Goal: Use online tool/utility: Utilize a website feature to perform a specific function

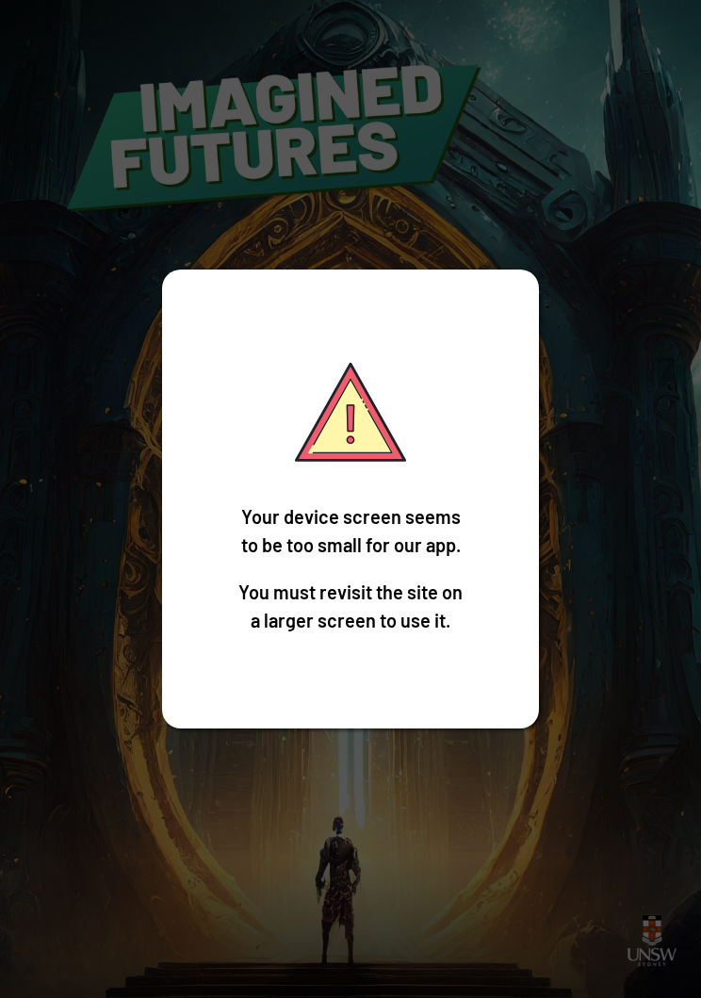
click at [633, 530] on div "Your device screen seems to be too small for our app. You must revisit the site…" at bounding box center [350, 499] width 701 height 998
click at [633, 529] on div "Your device screen seems to be too small for our app. You must revisit the site…" at bounding box center [350, 499] width 701 height 998
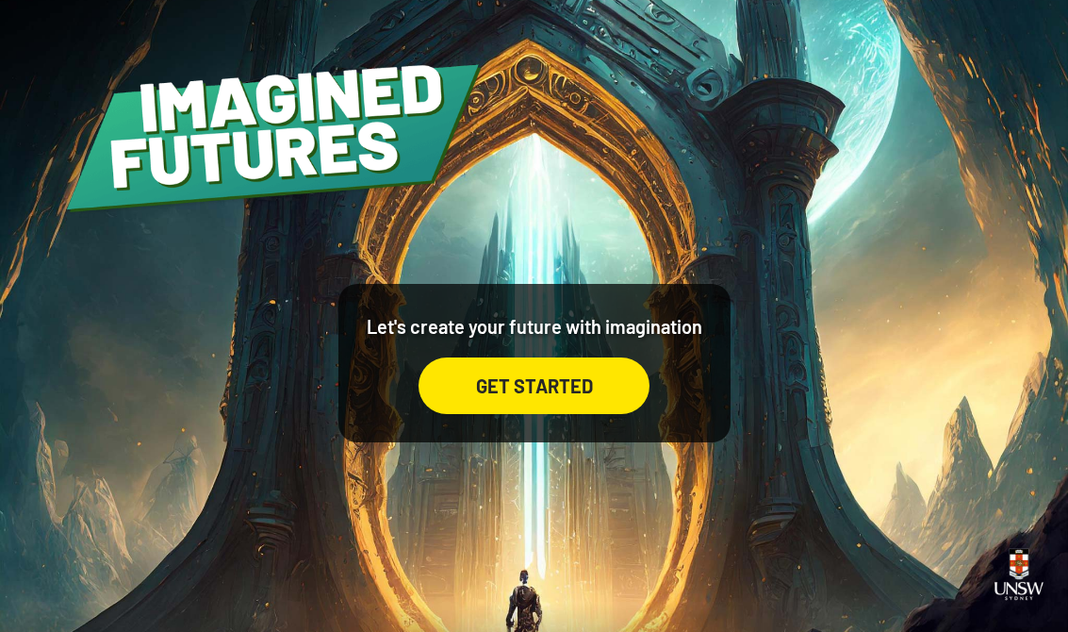
click at [537, 414] on div "GET STARTED" at bounding box center [534, 385] width 231 height 57
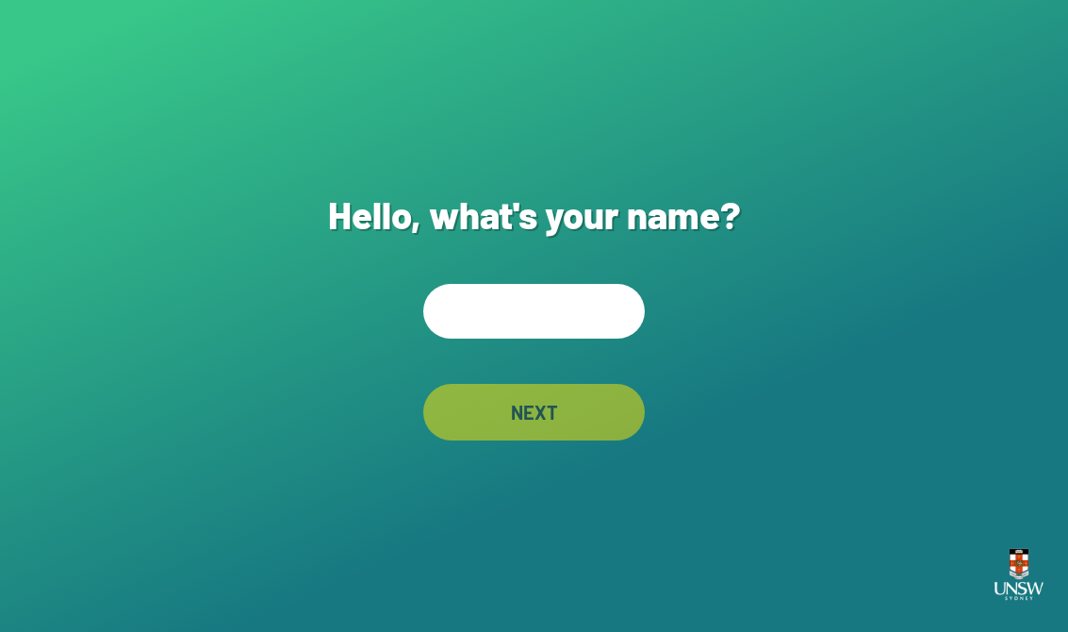
click at [592, 327] on input "text" at bounding box center [534, 311] width 222 height 55
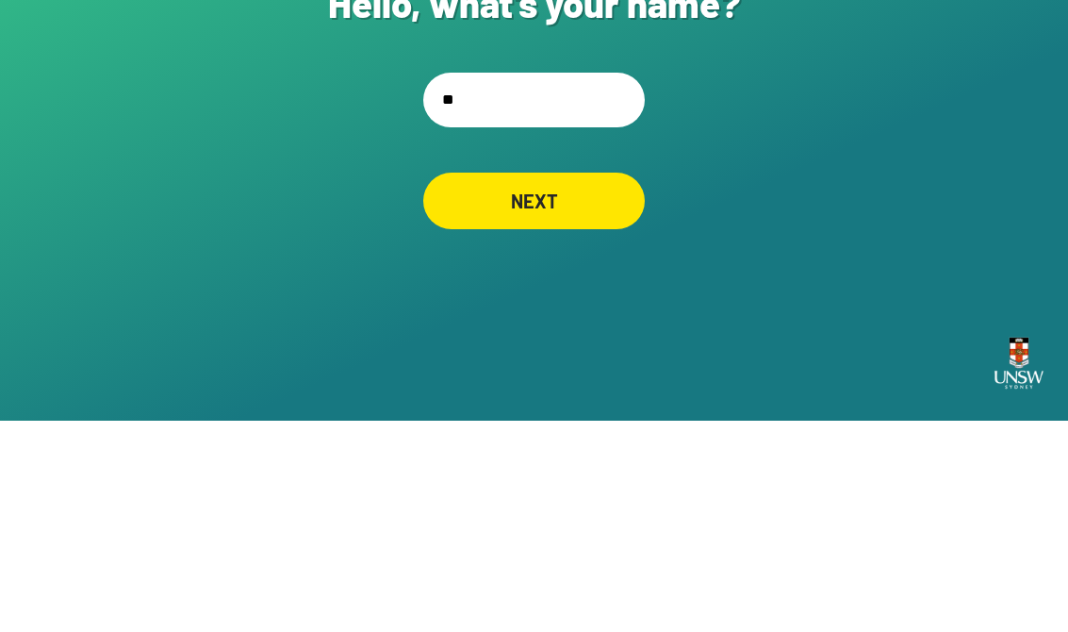
type input "*"
type input "****"
click at [493, 386] on div "NEXT" at bounding box center [534, 413] width 210 height 54
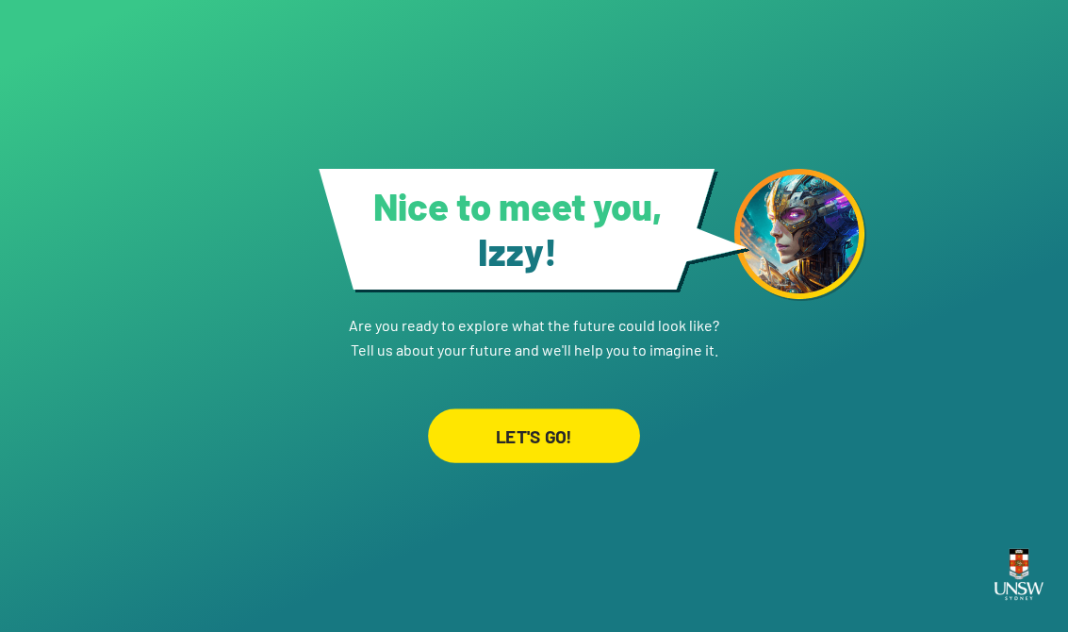
click at [475, 437] on div "LET'S GO!" at bounding box center [534, 435] width 212 height 54
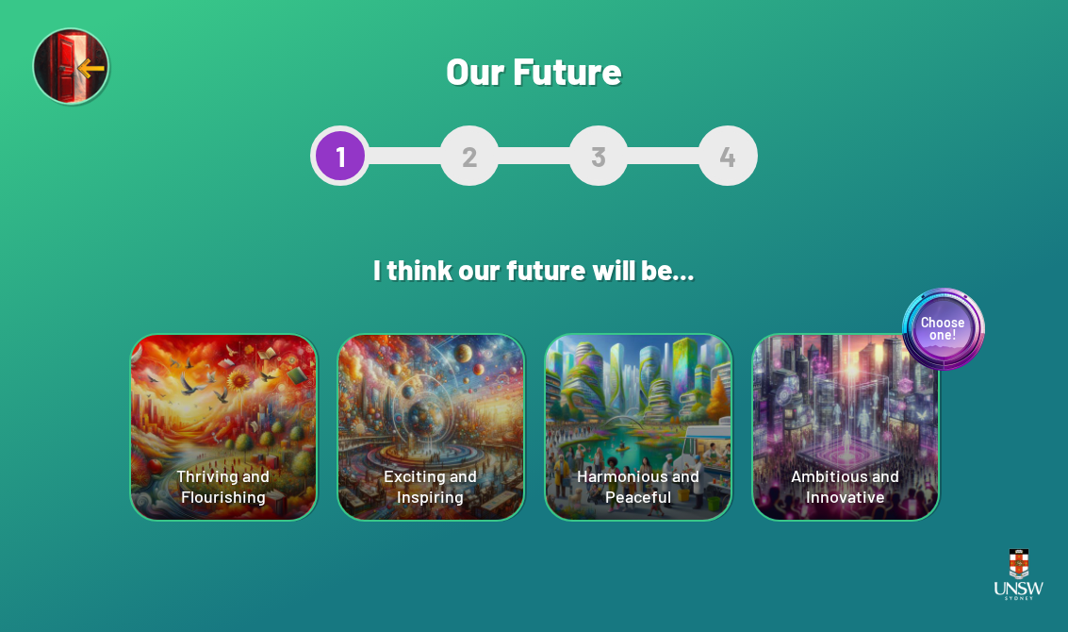
click at [681, 472] on div "Harmonious and Peaceful" at bounding box center [638, 427] width 185 height 185
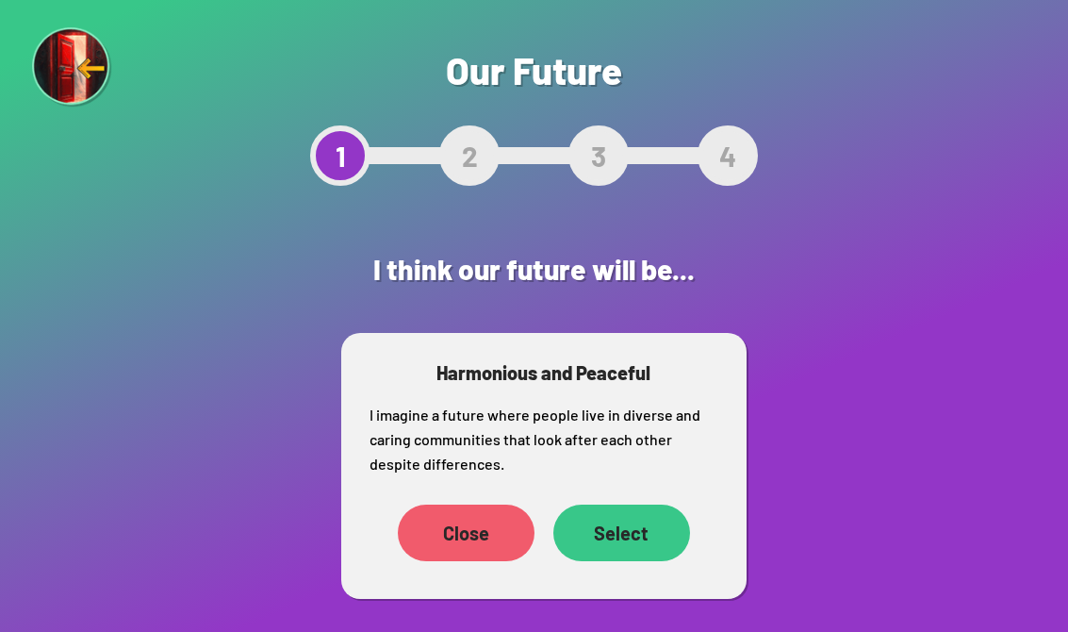
click at [641, 521] on div "Select" at bounding box center [621, 532] width 137 height 57
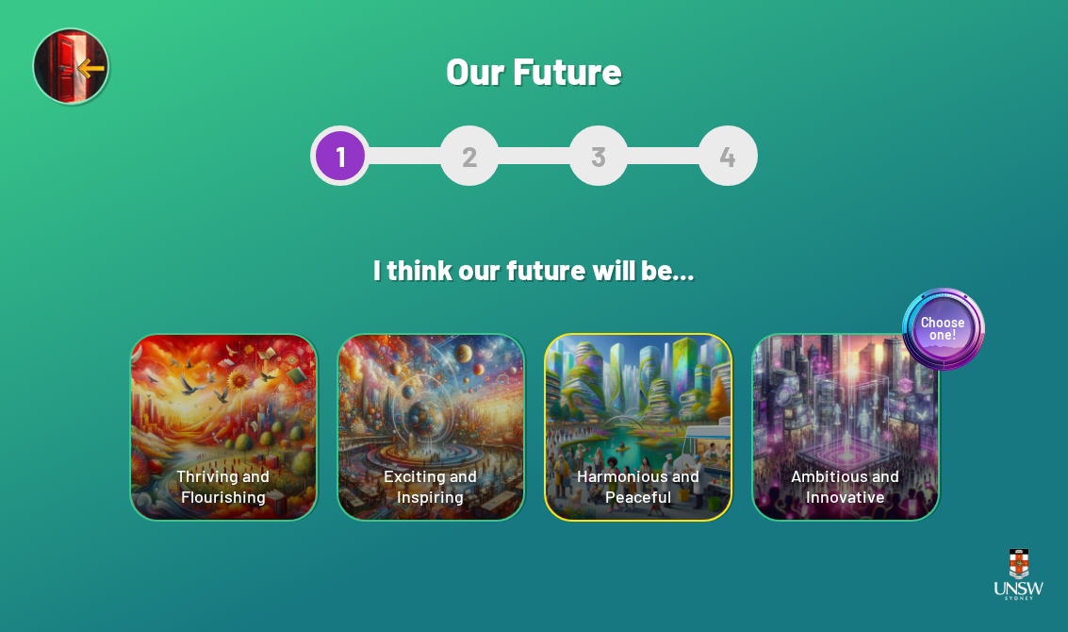
click at [354, 475] on div "Exciting and Inspiring" at bounding box center [430, 427] width 185 height 185
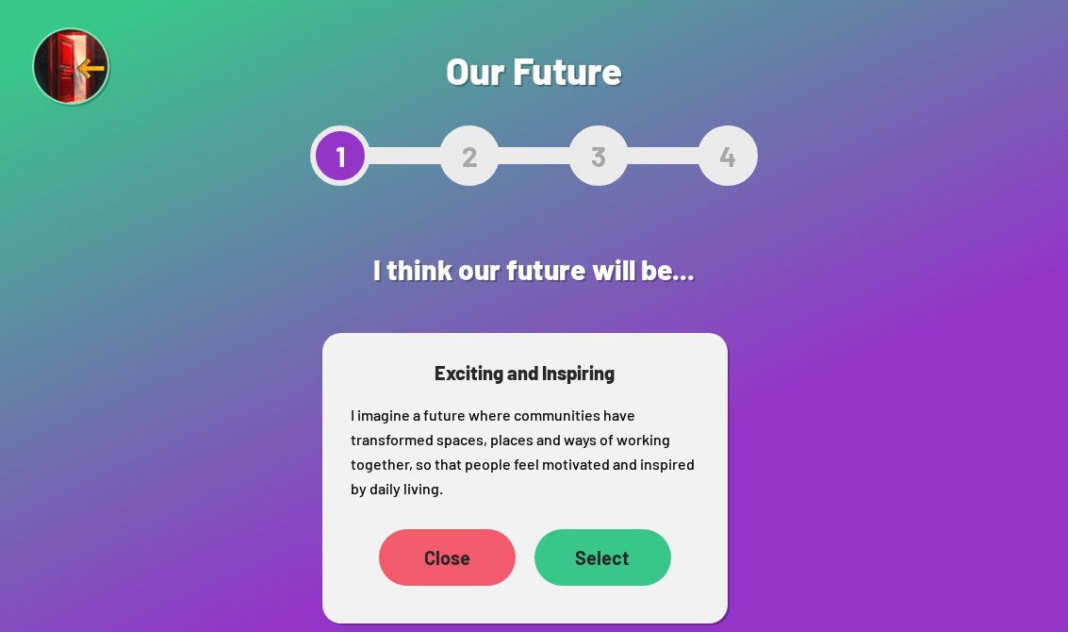
click at [647, 584] on div "Select" at bounding box center [603, 557] width 137 height 57
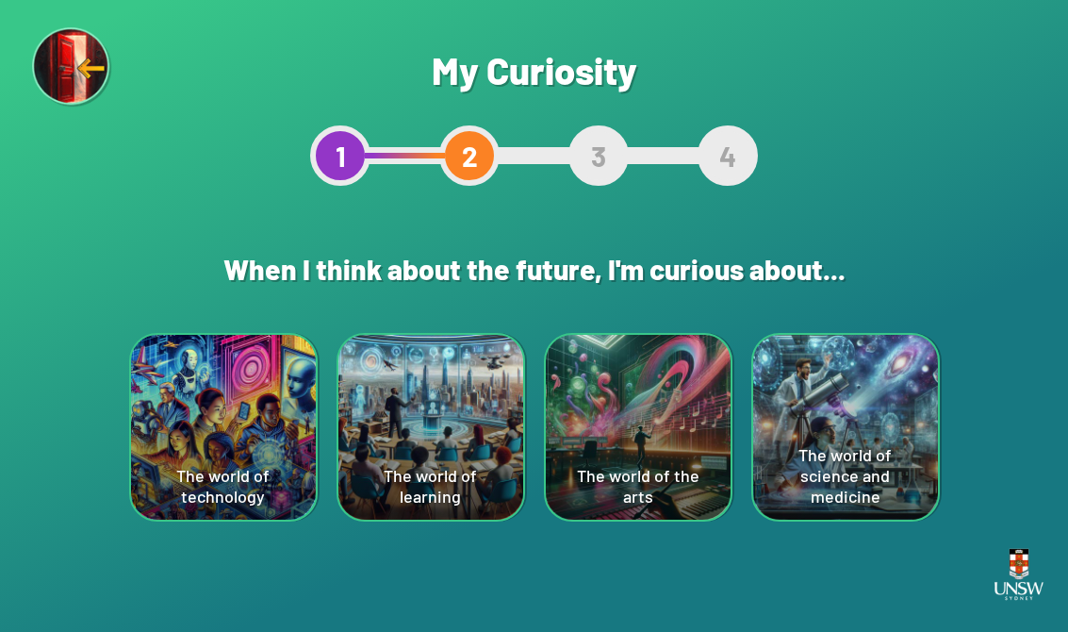
click at [625, 569] on div "Are you sure? This will reset your answers Yes, Redo Never mind My Curiosity 1 …" at bounding box center [534, 316] width 1068 height 632
click at [502, 8] on div "Are you sure? This will reset your answers Yes, Redo Never mind My Curiosity 1 …" at bounding box center [534, 316] width 1068 height 632
click at [694, 468] on div "The world of the arts" at bounding box center [638, 427] width 185 height 185
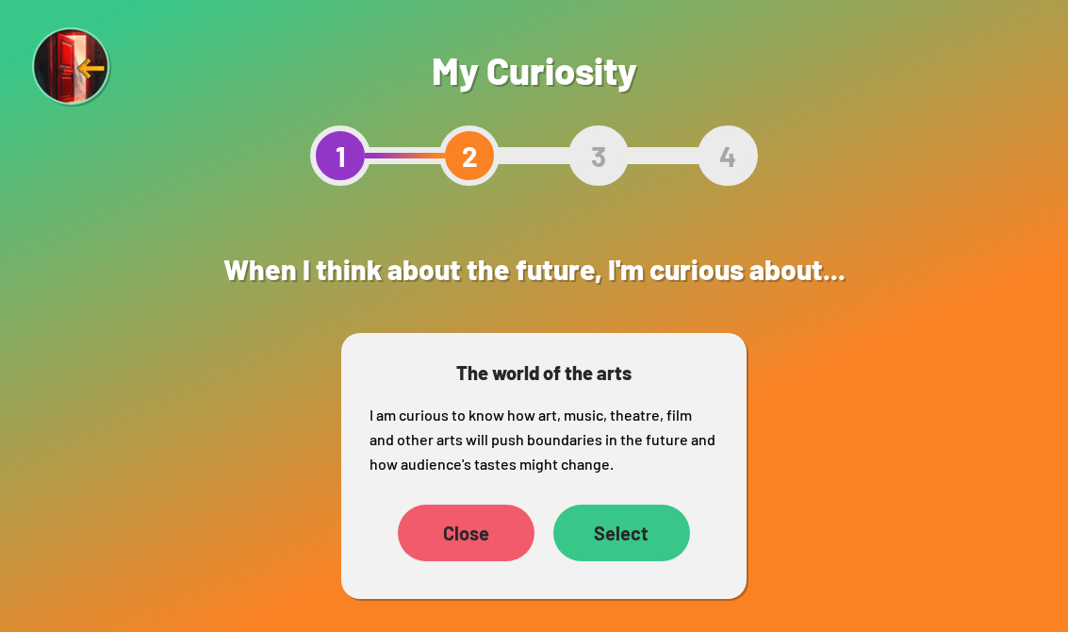
click at [658, 535] on div "Select" at bounding box center [621, 532] width 137 height 57
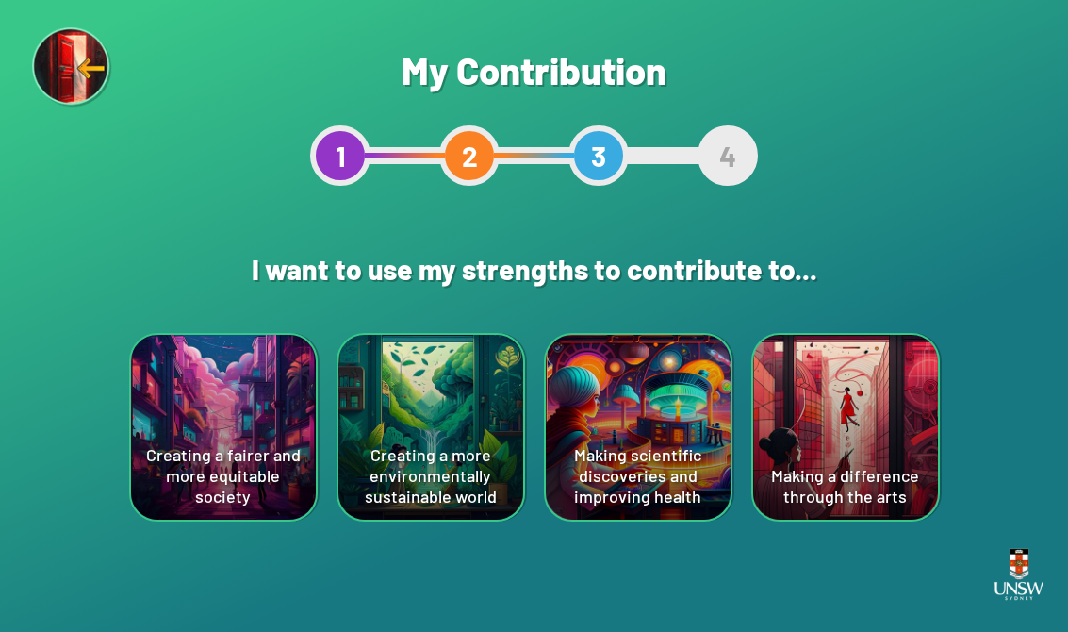
click at [700, 468] on div "Making a difference through the arts" at bounding box center [845, 427] width 185 height 185
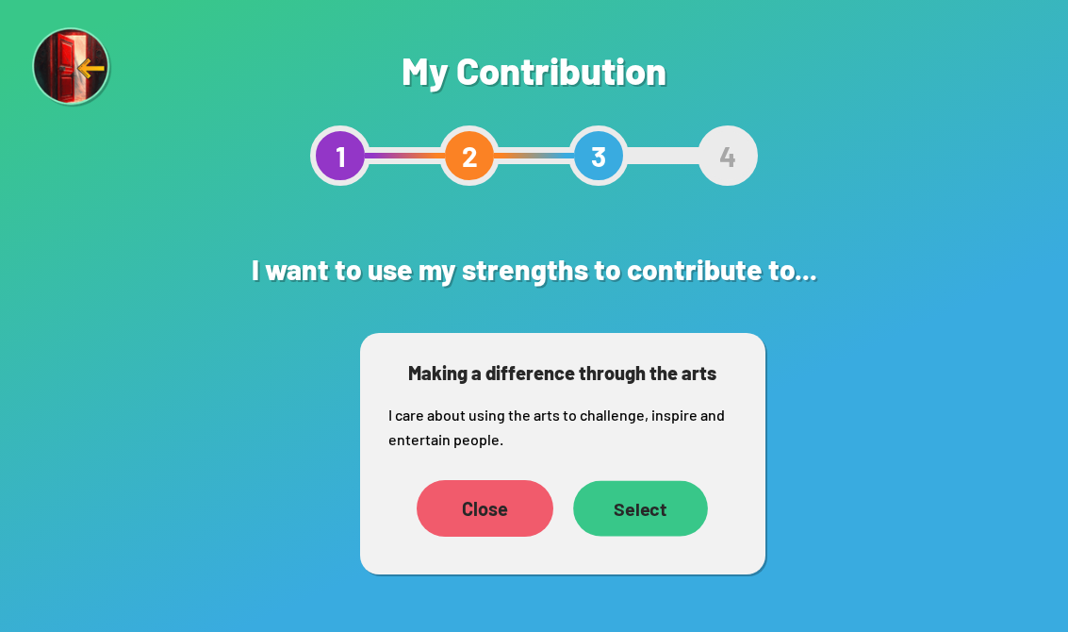
click at [676, 487] on div "Select" at bounding box center [640, 508] width 135 height 56
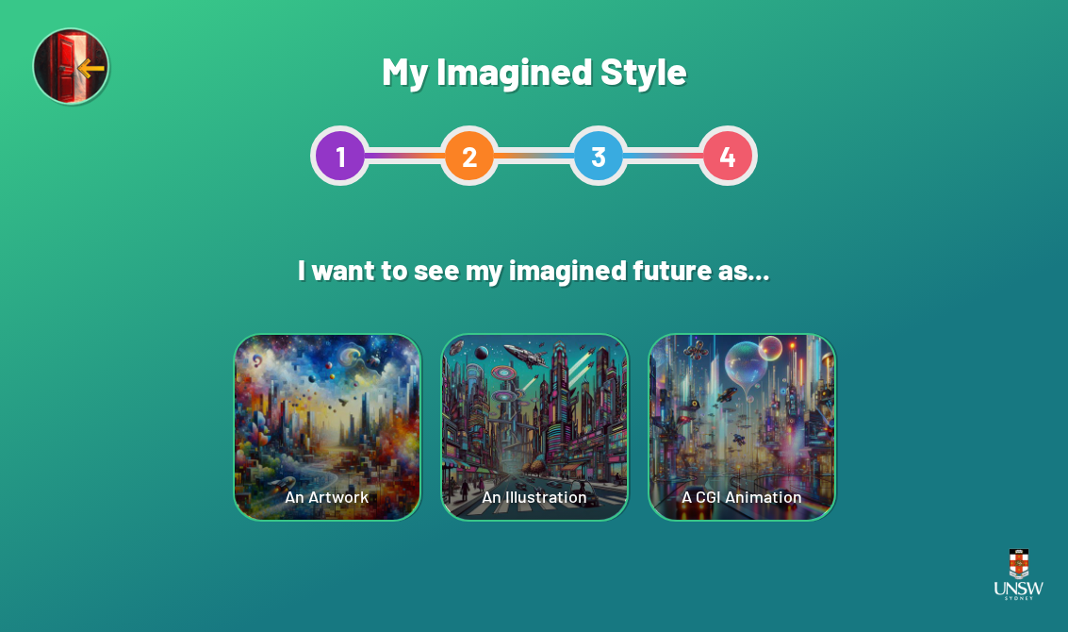
click at [700, 455] on div "A CGI Animation" at bounding box center [742, 427] width 185 height 185
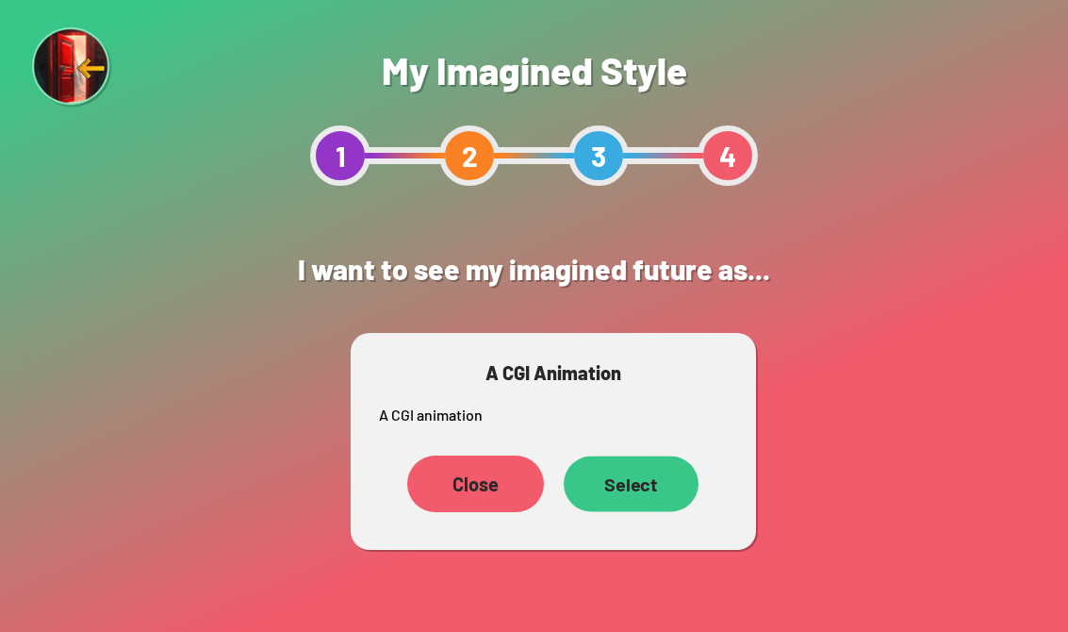
click at [663, 489] on div "Select" at bounding box center [631, 483] width 135 height 56
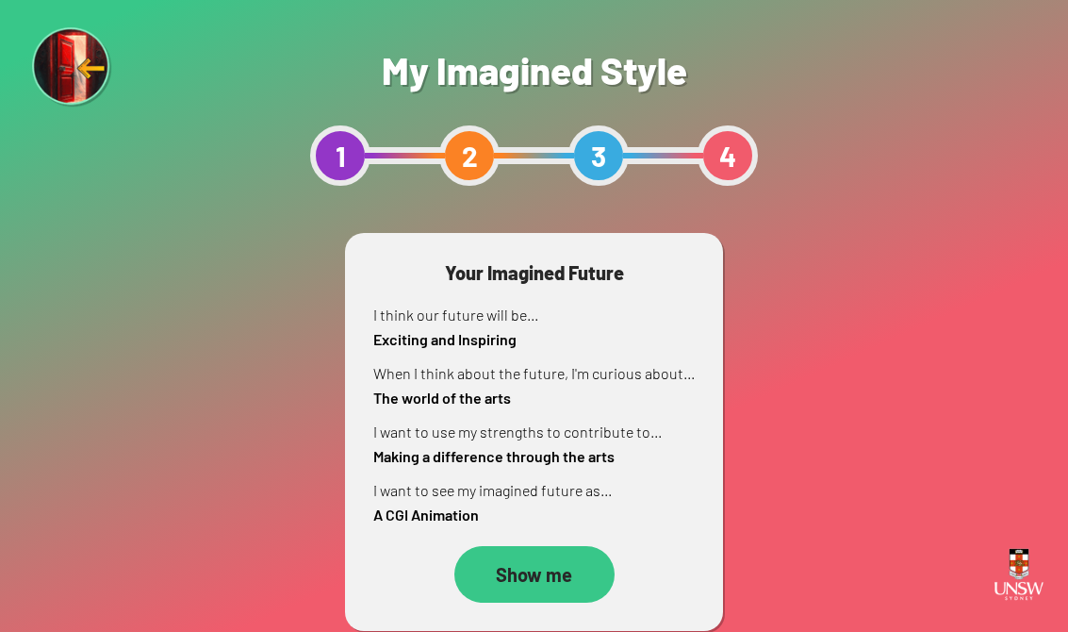
click at [582, 564] on div "Show me" at bounding box center [534, 574] width 160 height 57
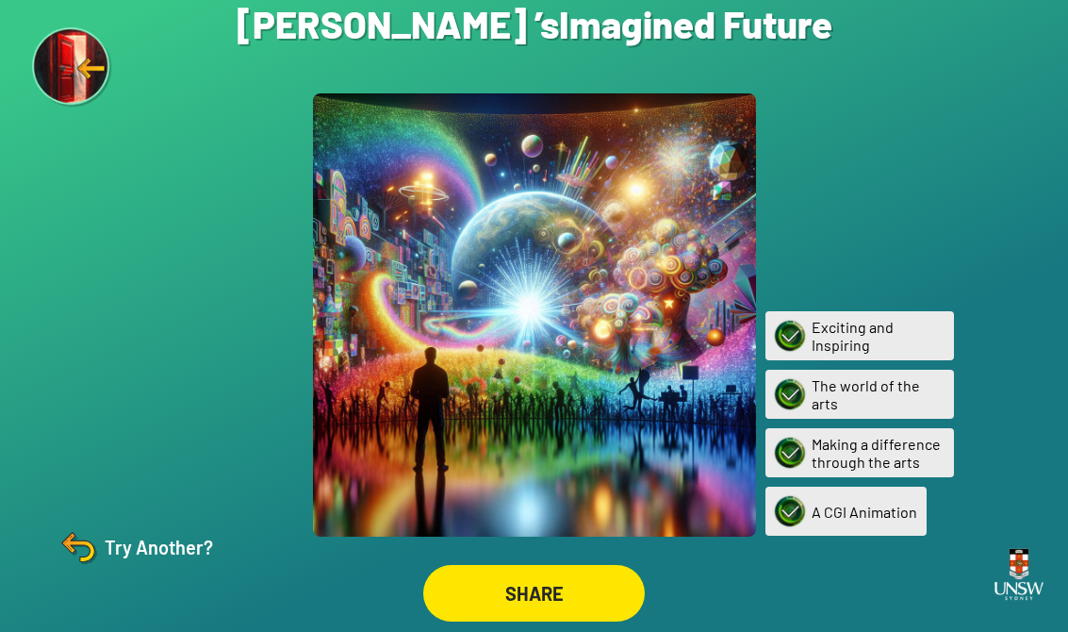
click at [551, 574] on div "SHARE" at bounding box center [534, 592] width 240 height 75
click at [523, 610] on div "SHARE" at bounding box center [534, 593] width 222 height 57
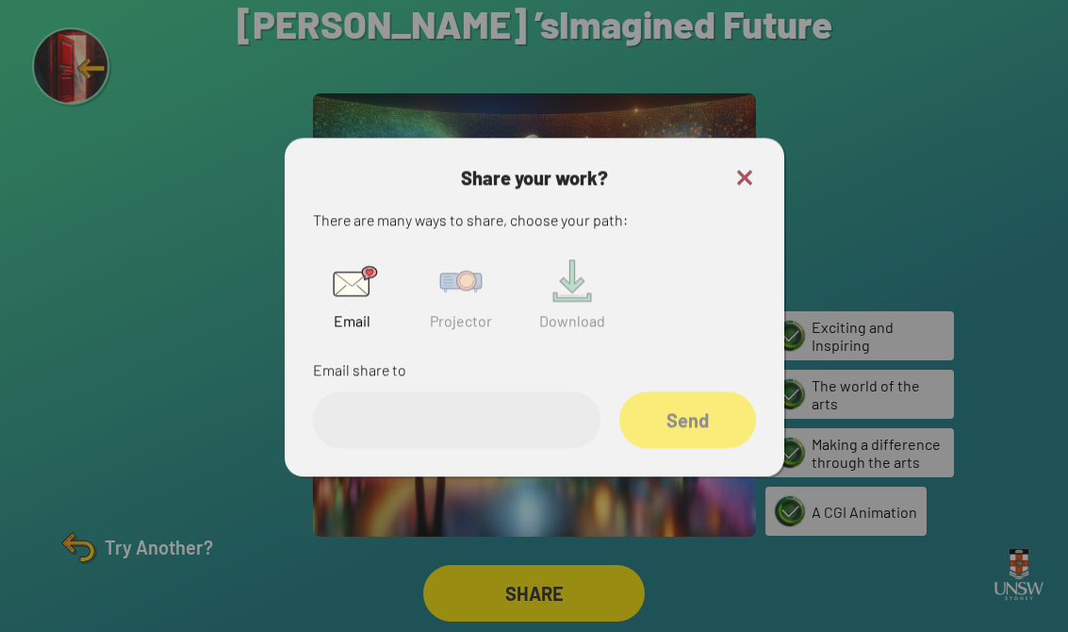
click at [523, 585] on div at bounding box center [534, 316] width 1068 height 632
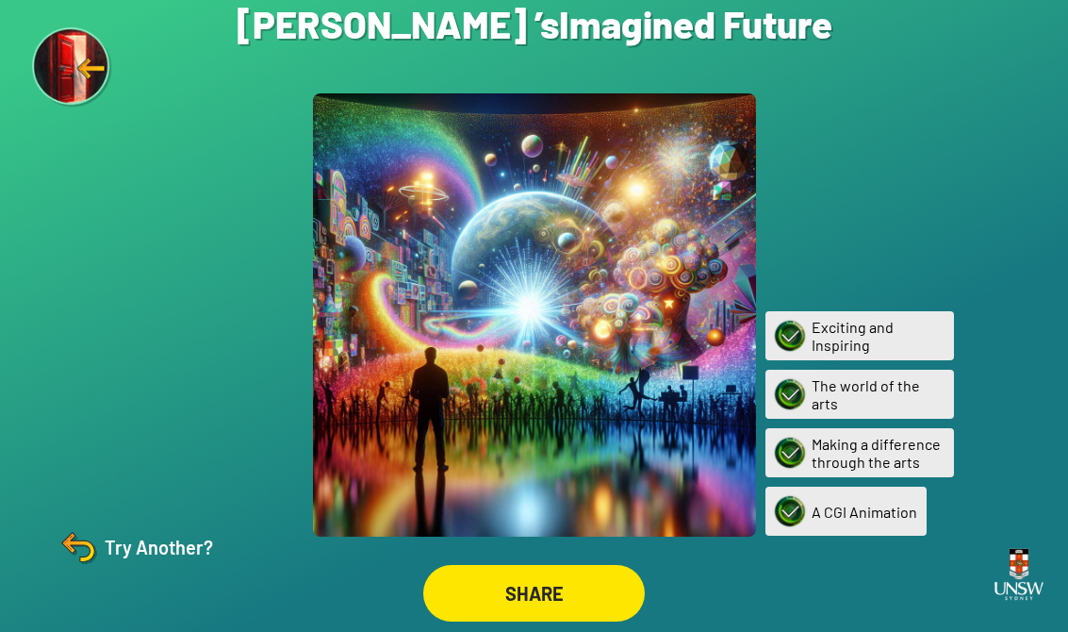
click at [534, 593] on div "SHARE" at bounding box center [534, 593] width 222 height 57
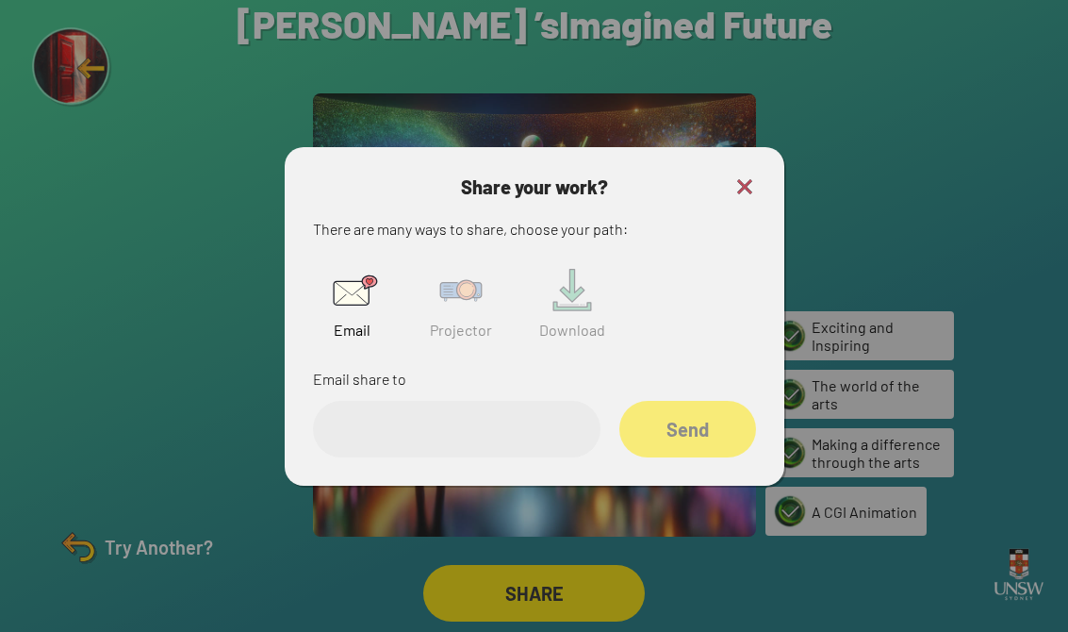
click at [678, 440] on div "Send" at bounding box center [687, 429] width 137 height 57
click at [520, 429] on input "email" at bounding box center [457, 429] width 288 height 57
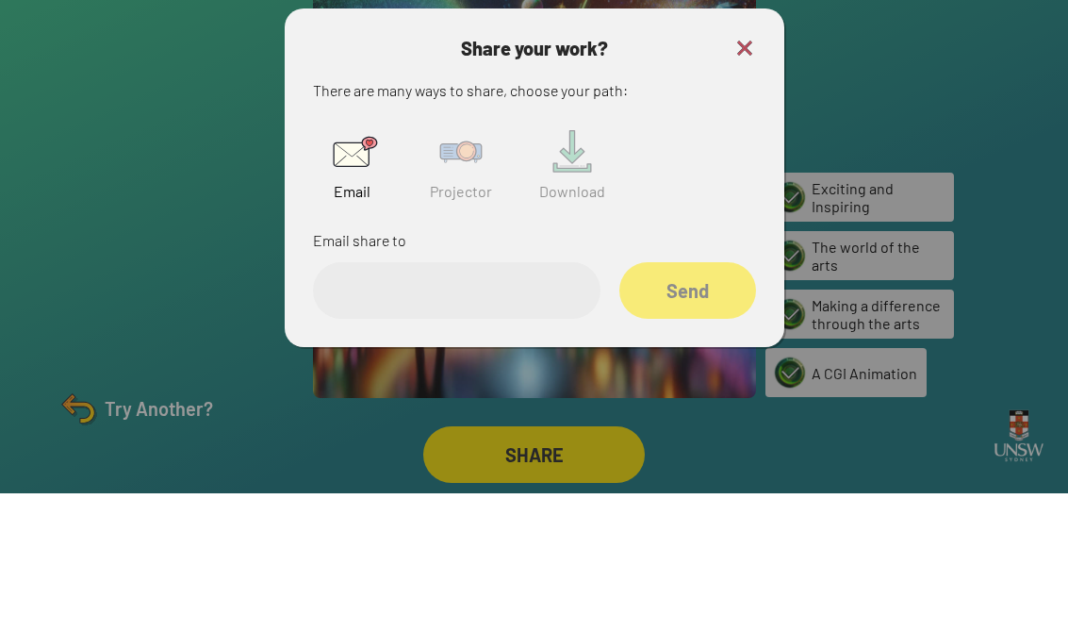
click at [466, 260] on img at bounding box center [461, 290] width 60 height 60
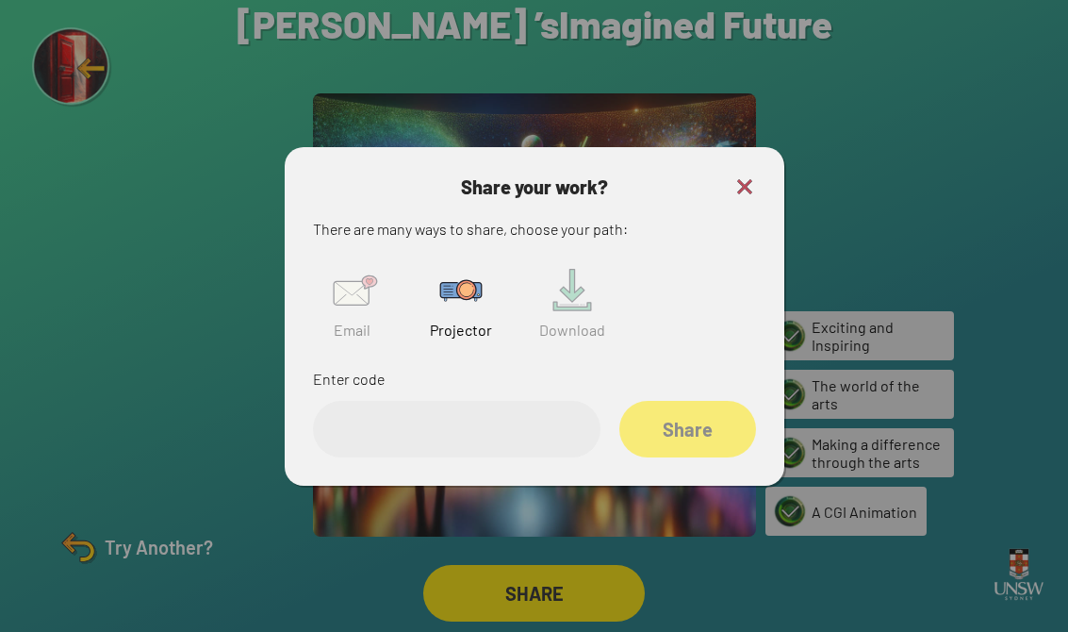
click at [375, 407] on input "text" at bounding box center [457, 429] width 288 height 57
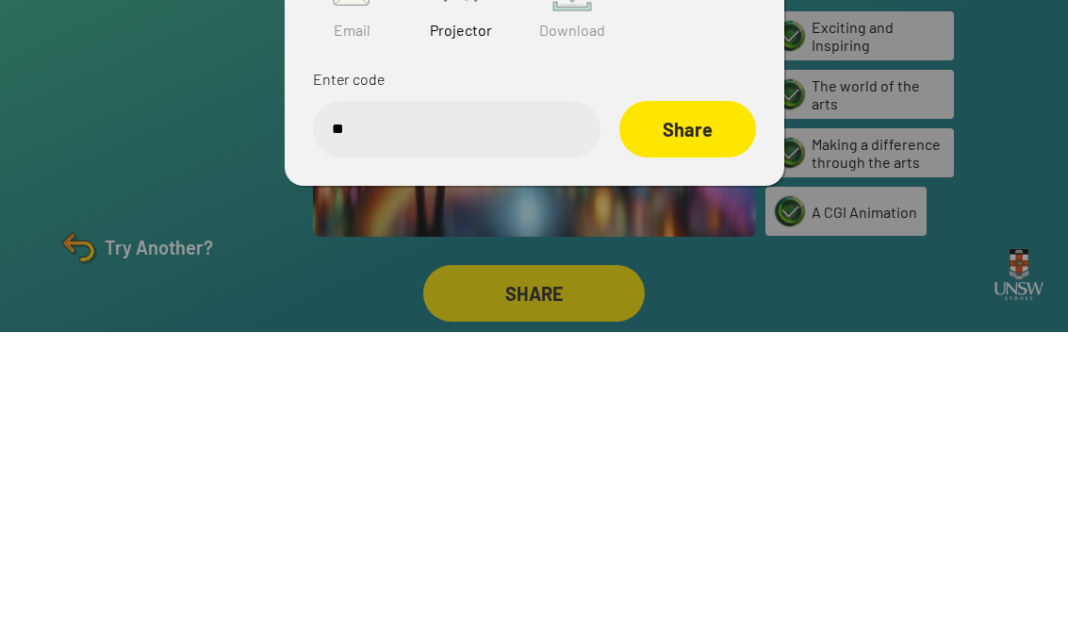
type input "*"
type input "******"
click at [681, 401] on div "Share" at bounding box center [687, 429] width 136 height 57
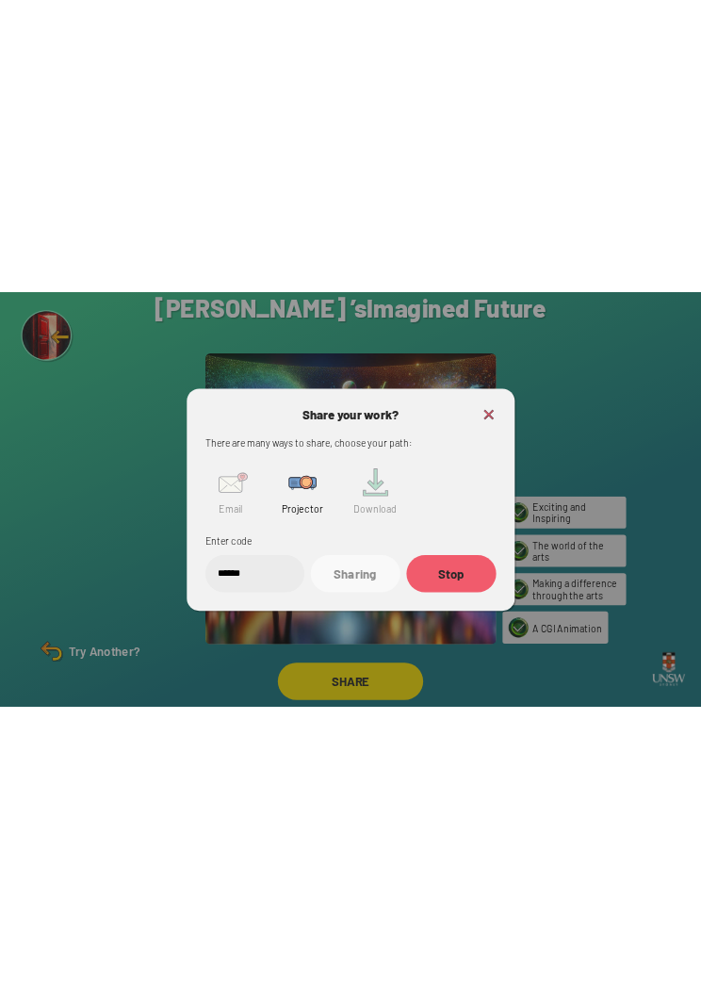
scroll to position [0, 0]
